Goal: Task Accomplishment & Management: Use online tool/utility

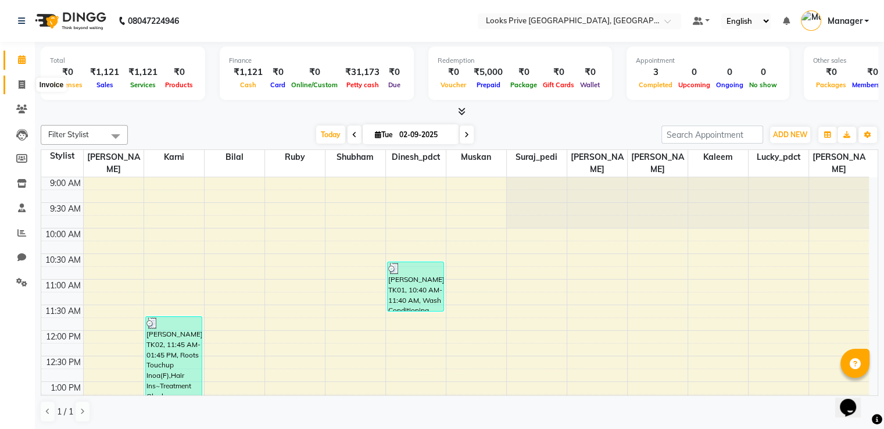
click at [20, 89] on span at bounding box center [22, 84] width 20 height 13
select select "6205"
select select "service"
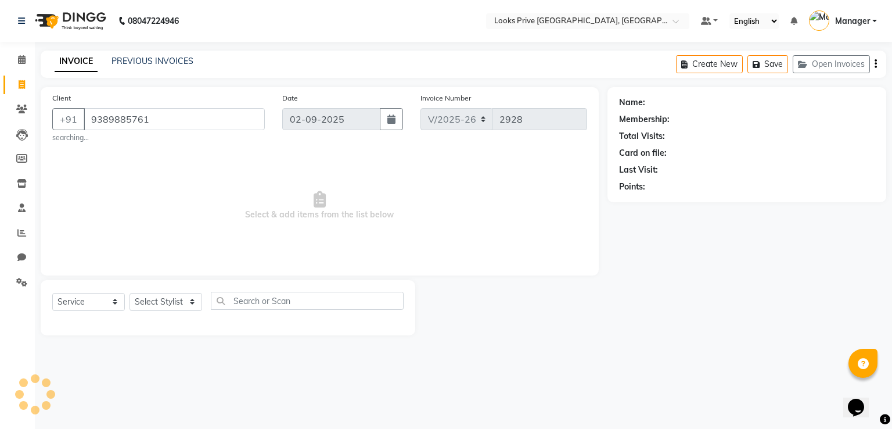
type input "9389885761"
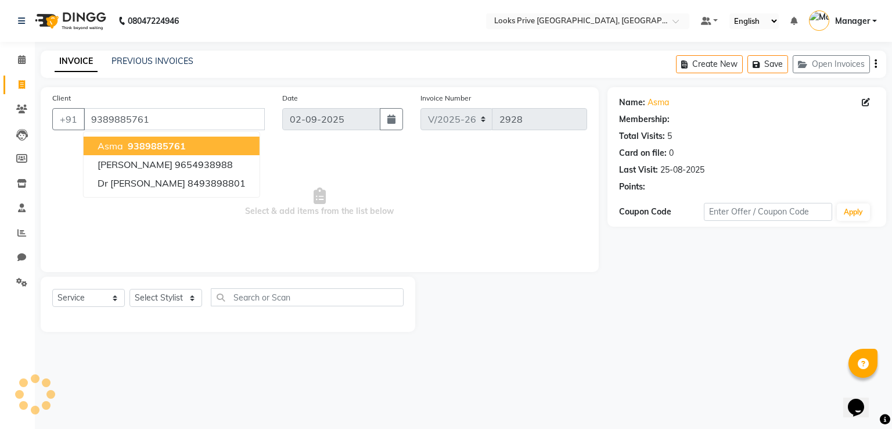
select select "1: Object"
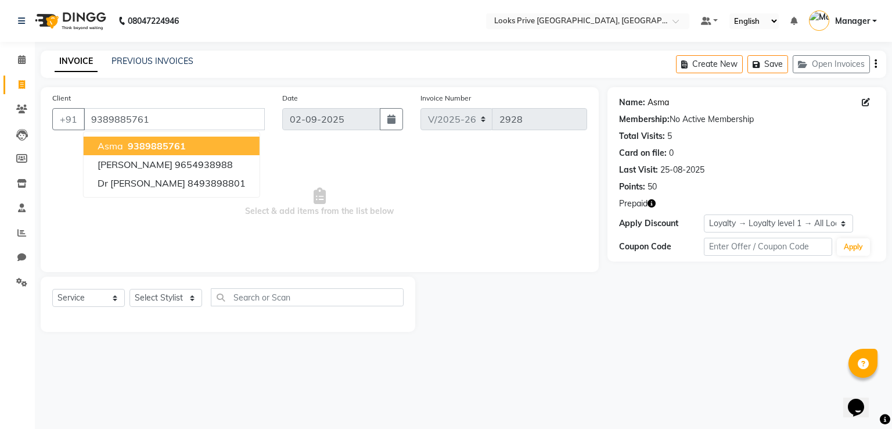
click at [655, 101] on link "Asma" at bounding box center [658, 102] width 21 height 12
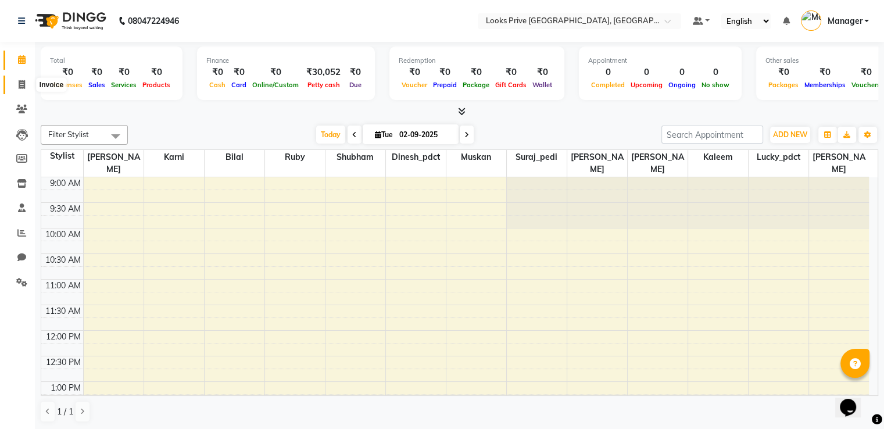
click at [21, 82] on icon at bounding box center [22, 84] width 6 height 9
select select "service"
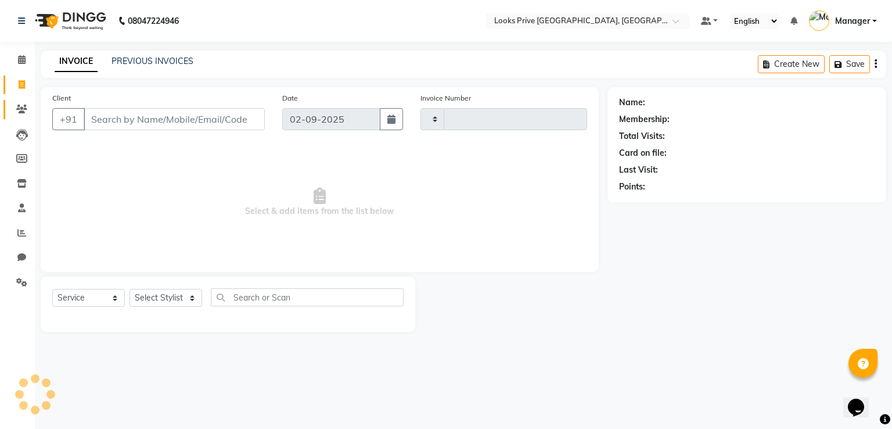
type input "2928"
select select "6205"
click at [17, 107] on icon at bounding box center [21, 109] width 11 height 9
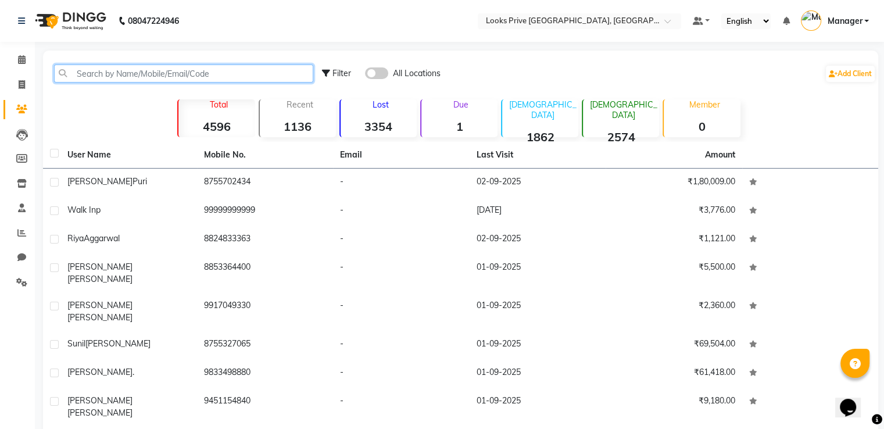
click at [107, 70] on input "text" at bounding box center [183, 73] width 259 height 18
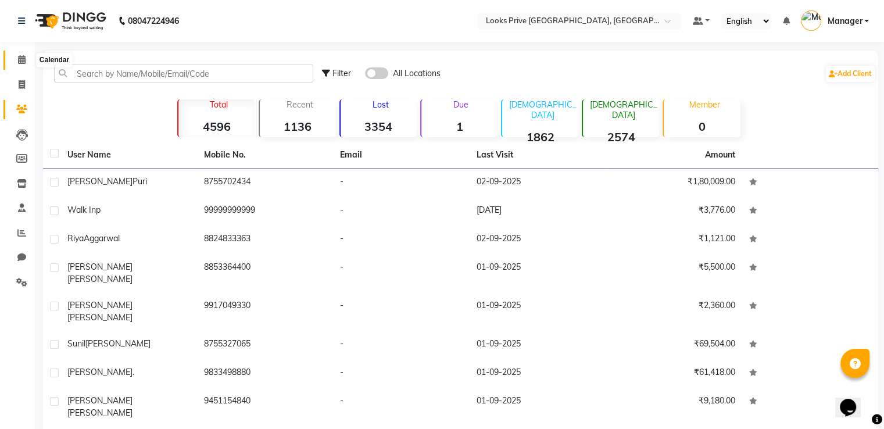
click at [18, 63] on icon at bounding box center [22, 59] width 8 height 9
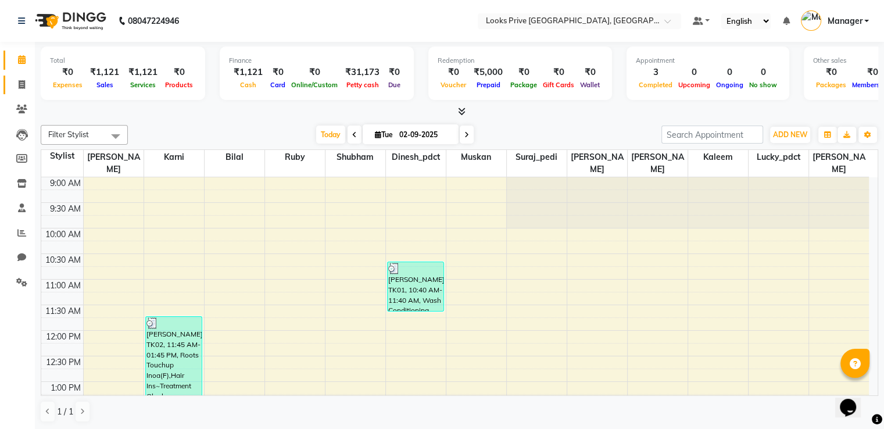
click at [21, 91] on span at bounding box center [22, 84] width 20 height 13
select select "6205"
select select "service"
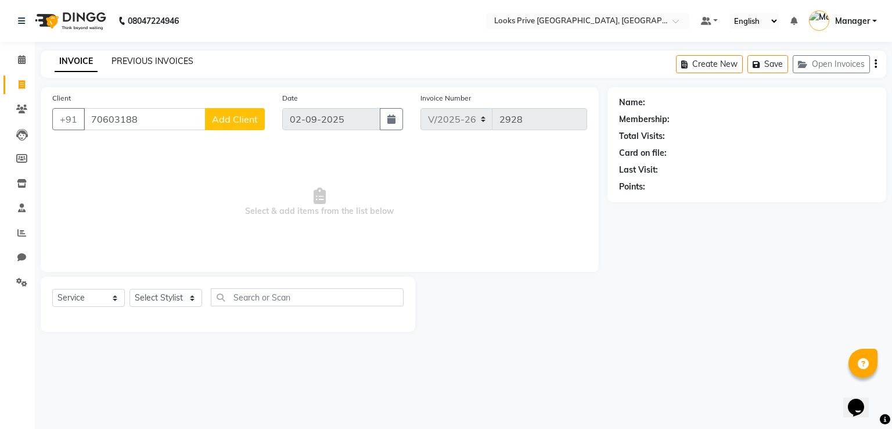
type input "70603188"
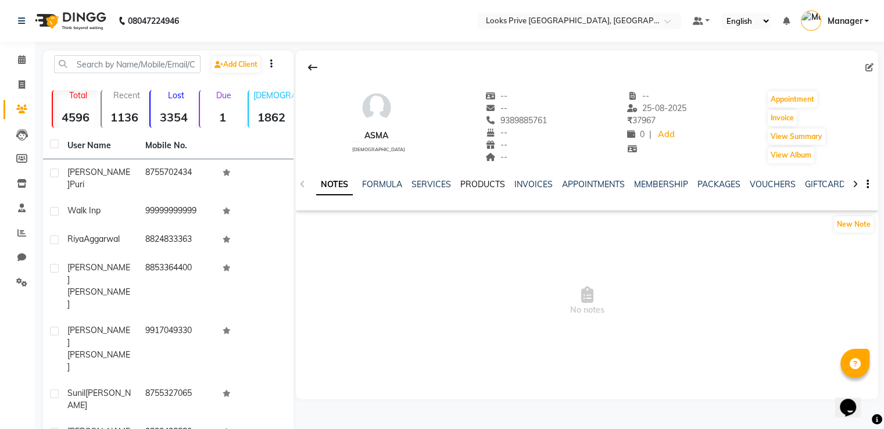
click at [490, 182] on link "PRODUCTS" at bounding box center [482, 184] width 45 height 10
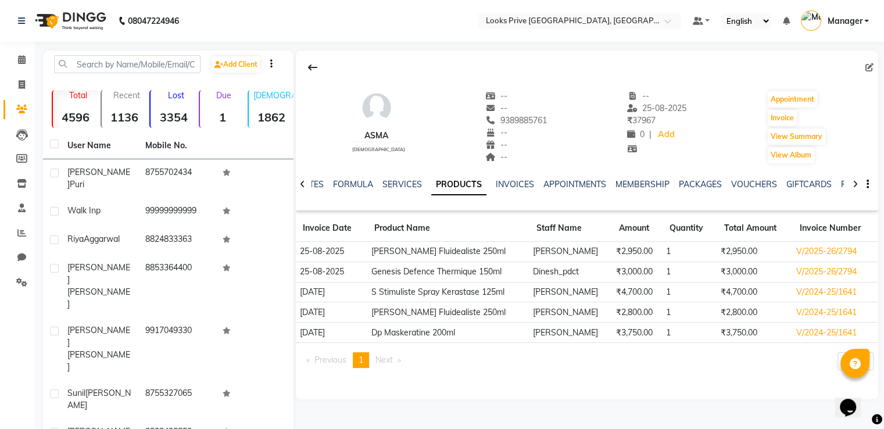
click at [431, 174] on link "PRODUCTS" at bounding box center [458, 184] width 55 height 21
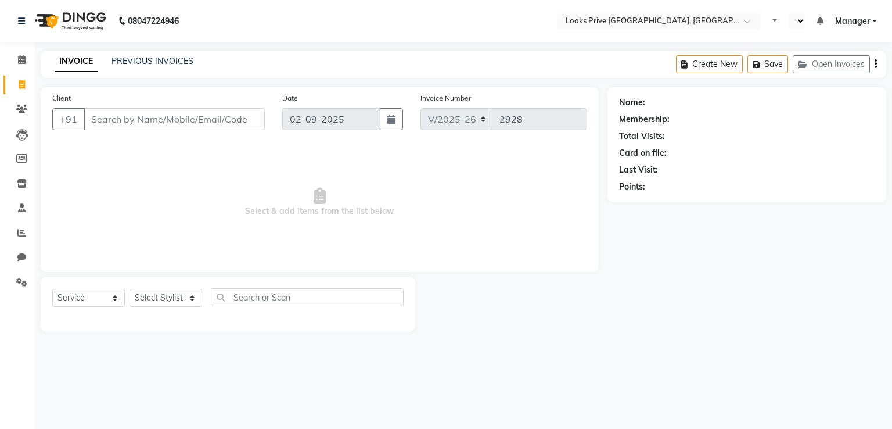
select select "6205"
select select "service"
select select "en"
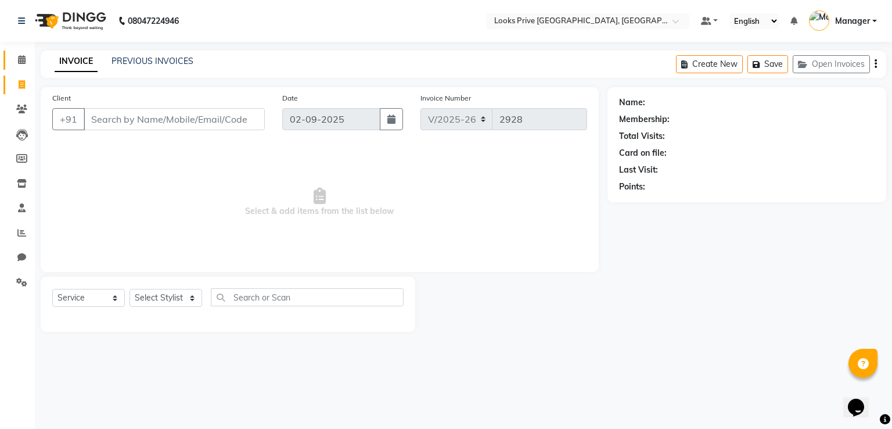
click at [19, 67] on link "Calendar" at bounding box center [17, 60] width 28 height 19
select select "6205"
select select "service"
click at [19, 61] on icon at bounding box center [22, 59] width 8 height 9
